Goal: Task Accomplishment & Management: Complete application form

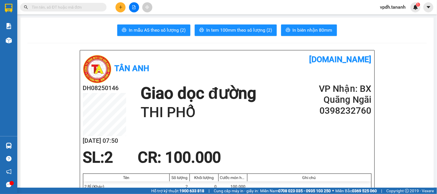
click at [124, 1] on div "Kết quả tìm kiếm ( 0 ) Bộ lọc No Data vpdh.tananh 1" at bounding box center [218, 7] width 437 height 14
click at [123, 4] on button at bounding box center [120, 7] width 10 height 10
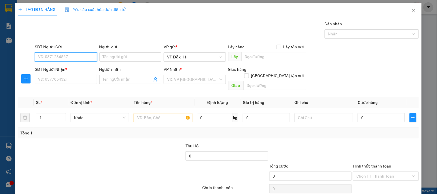
type input "0"
click at [60, 69] on div "0901958040 - ." at bounding box center [65, 68] width 54 height 6
type input "0901958040"
type input "."
type input "0934094772"
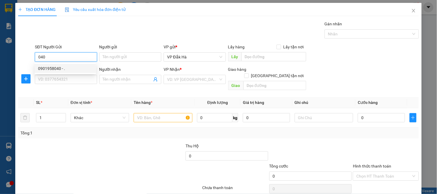
type input "."
type input "CẦU SÔNG VỆ"
type input "40.000"
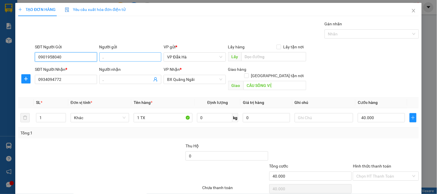
type input "0901958040"
click at [116, 57] on input "." at bounding box center [130, 56] width 62 height 9
type input "CÔ BÉ"
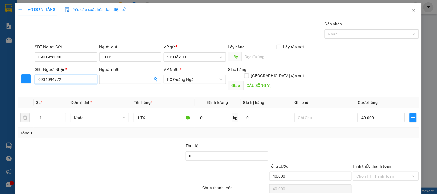
click at [64, 80] on input "0934094772" at bounding box center [66, 79] width 62 height 9
drag, startPoint x: 71, startPoint y: 83, endPoint x: 5, endPoint y: 77, distance: 66.7
click at [19, 81] on div "SĐT Người Nhận * 0934094772 Người nhận . VP Nhận * [GEOGRAPHIC_DATA] tận nơi Gi…" at bounding box center [219, 79] width 402 height 26
type input "0975893010"
click at [44, 87] on div "0975893010" at bounding box center [65, 90] width 61 height 9
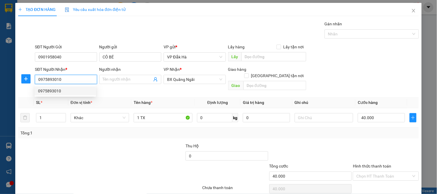
type input "70.000"
type input "0975893010"
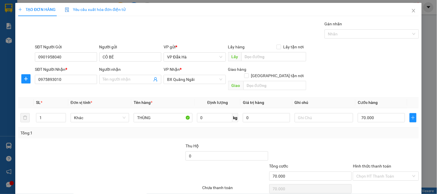
click at [47, 90] on div "Transit Pickup Surcharge Ids Transit Deliver Surcharge Ids Transit Deliver Surc…" at bounding box center [218, 114] width 401 height 187
click at [47, 82] on input "0975893010" at bounding box center [66, 79] width 62 height 9
click at [107, 79] on input "Người nhận" at bounding box center [127, 79] width 49 height 6
type input "[PERSON_NAME]"
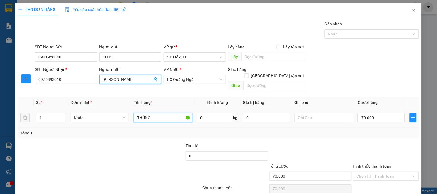
click at [134, 113] on input "THÙNG" at bounding box center [163, 117] width 58 height 9
drag, startPoint x: 166, startPoint y: 112, endPoint x: 278, endPoint y: 121, distance: 111.8
click at [168, 113] on input "1 THÙNG" at bounding box center [163, 117] width 58 height 9
type input "1 TG"
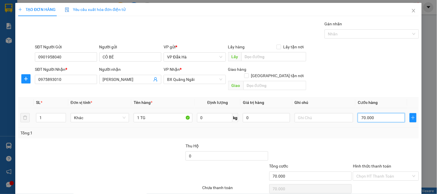
click at [381, 113] on input "70.000" at bounding box center [381, 117] width 47 height 9
type input "0"
drag, startPoint x: 365, startPoint y: 112, endPoint x: 349, endPoint y: 111, distance: 15.9
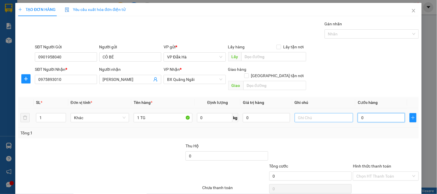
click at [349, 111] on tr "1 Khác 1 TG 0 kg 0 0" at bounding box center [218, 117] width 401 height 19
type input "06"
type input "6"
type input "060"
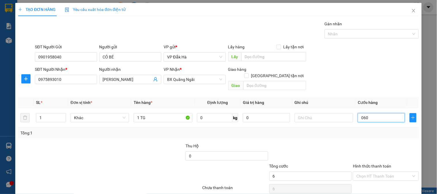
type input "60"
type input "0.600"
type input "600"
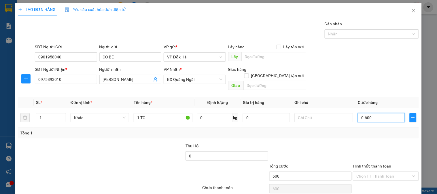
type input "60"
type input "06"
type input "6"
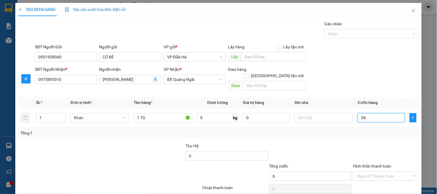
type input "0"
drag, startPoint x: 369, startPoint y: 110, endPoint x: 331, endPoint y: 108, distance: 38.4
click at [331, 108] on tr "1 Khác 1 TG 0 kg 0 0" at bounding box center [218, 117] width 401 height 19
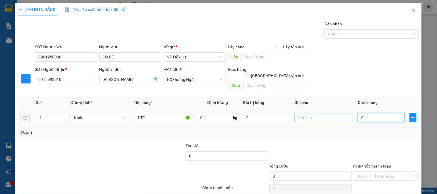
type input "6"
type input "60"
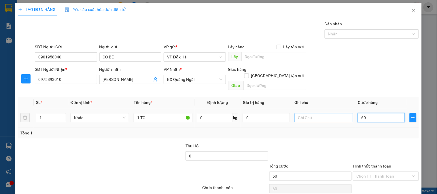
type input "600"
type input "6.000"
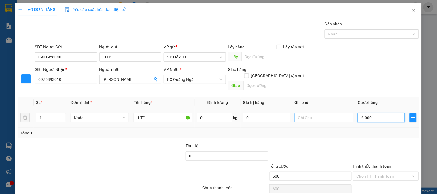
type input "6.000"
type input "60.000"
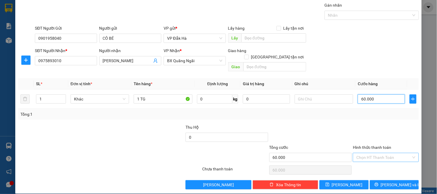
type input "60.000"
click at [385, 153] on input "Hình thức thanh toán" at bounding box center [383, 157] width 55 height 9
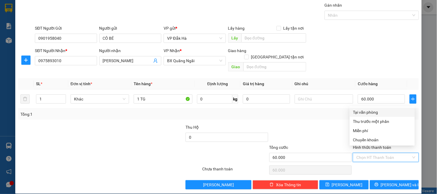
click at [375, 111] on div "Tại văn phòng" at bounding box center [382, 112] width 58 height 6
type input "0"
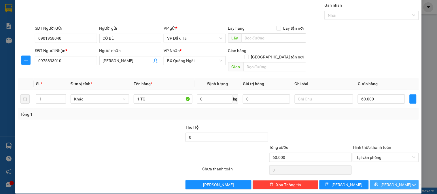
click at [390, 182] on span "[PERSON_NAME] và In" at bounding box center [401, 185] width 40 height 6
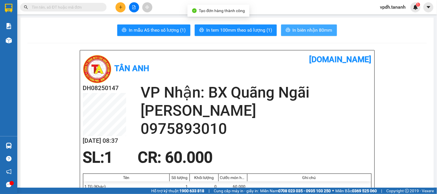
click at [300, 29] on span "In biên nhận 80mm" at bounding box center [313, 29] width 40 height 7
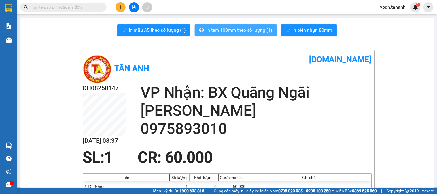
click at [236, 29] on span "In tem 100mm theo số lượng (1)" at bounding box center [239, 29] width 66 height 7
